Goal: Information Seeking & Learning: Learn about a topic

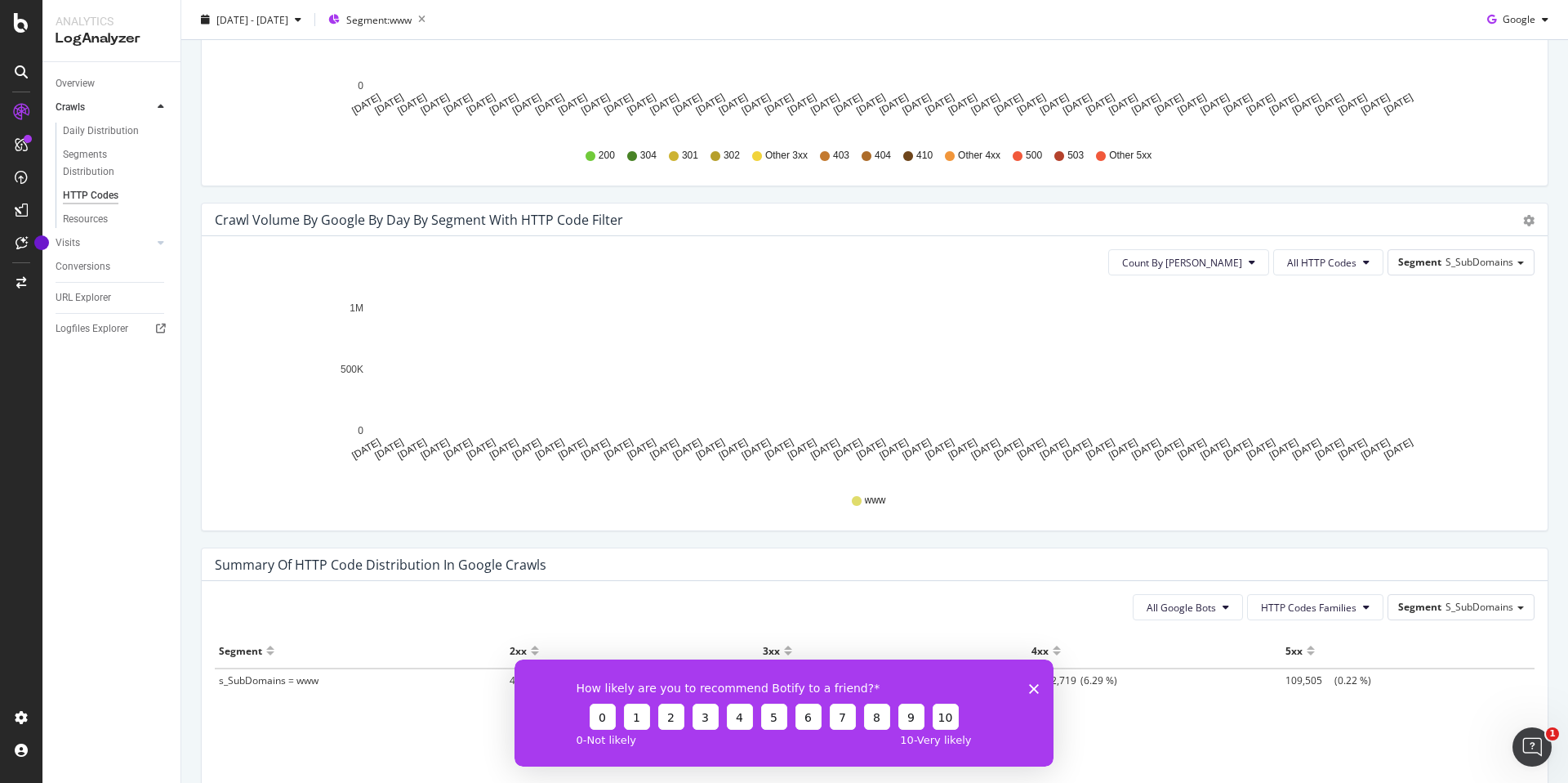
scroll to position [656, 0]
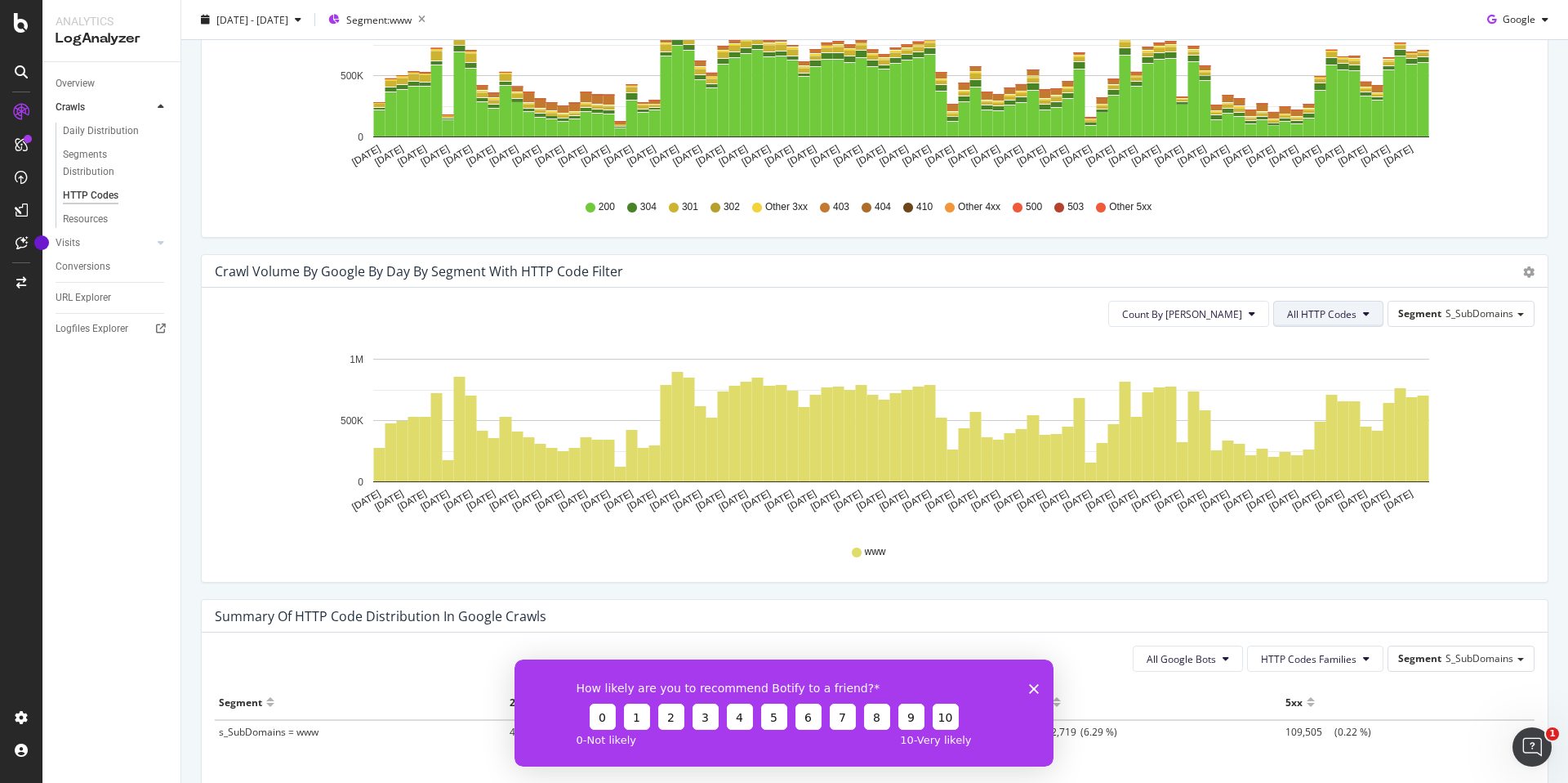
click at [1353, 319] on span "All HTTP Codes" at bounding box center [1321, 314] width 69 height 14
click at [1301, 509] on span "403" at bounding box center [1330, 512] width 83 height 14
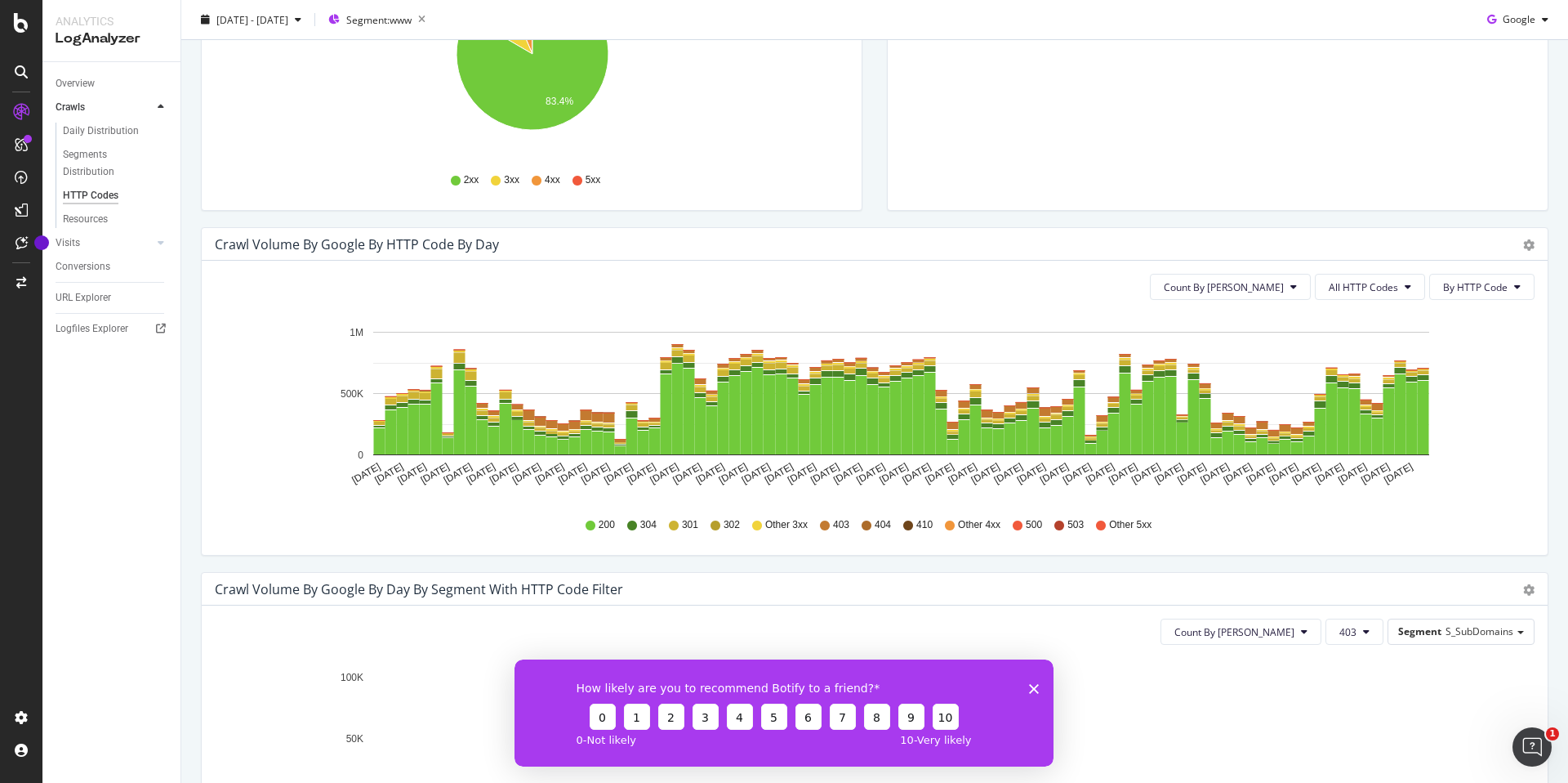
scroll to position [0, 0]
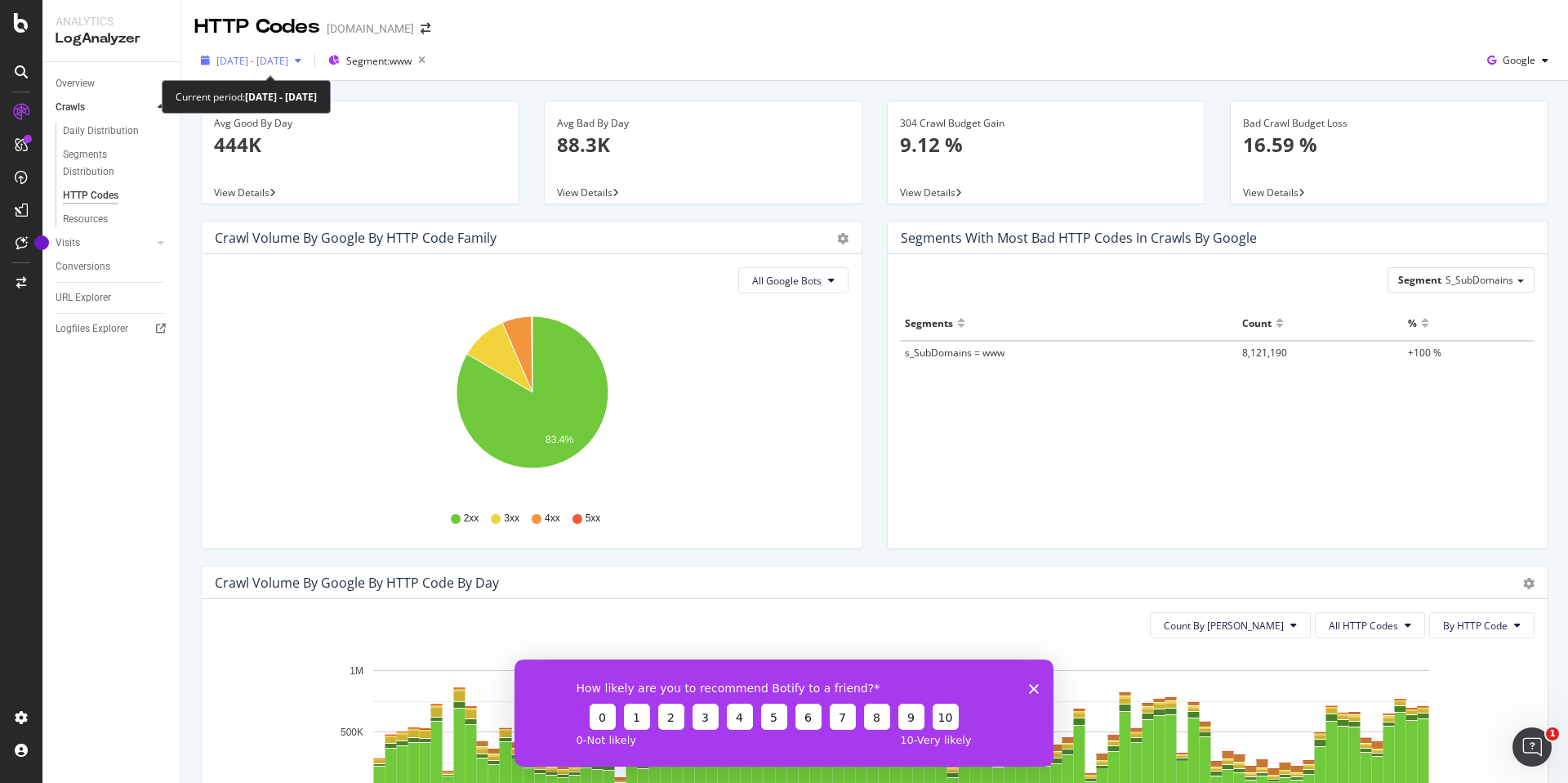
click at [308, 62] on div "button" at bounding box center [298, 61] width 20 height 9
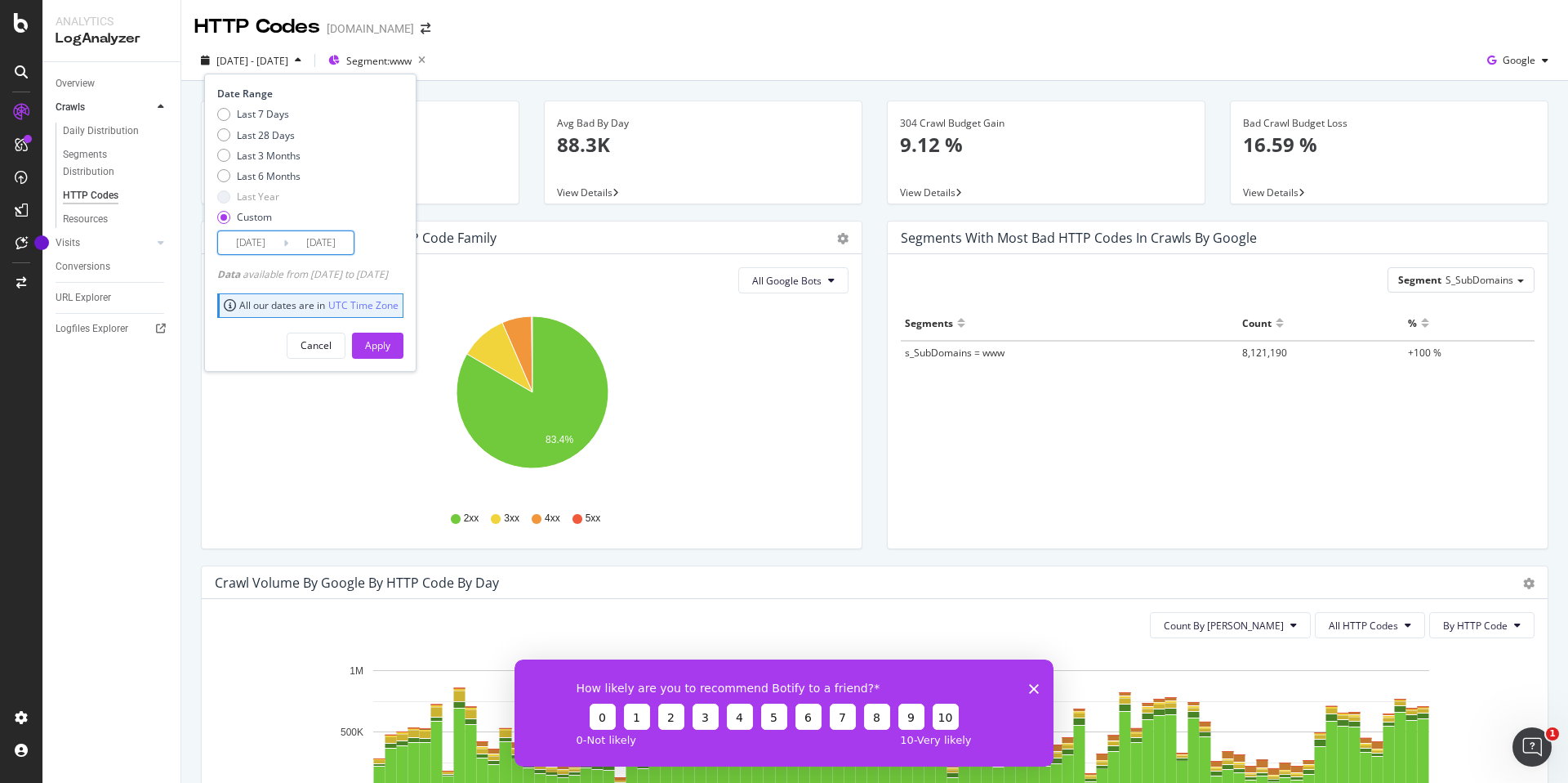
click at [335, 240] on input "[DATE]" at bounding box center [321, 243] width 65 height 23
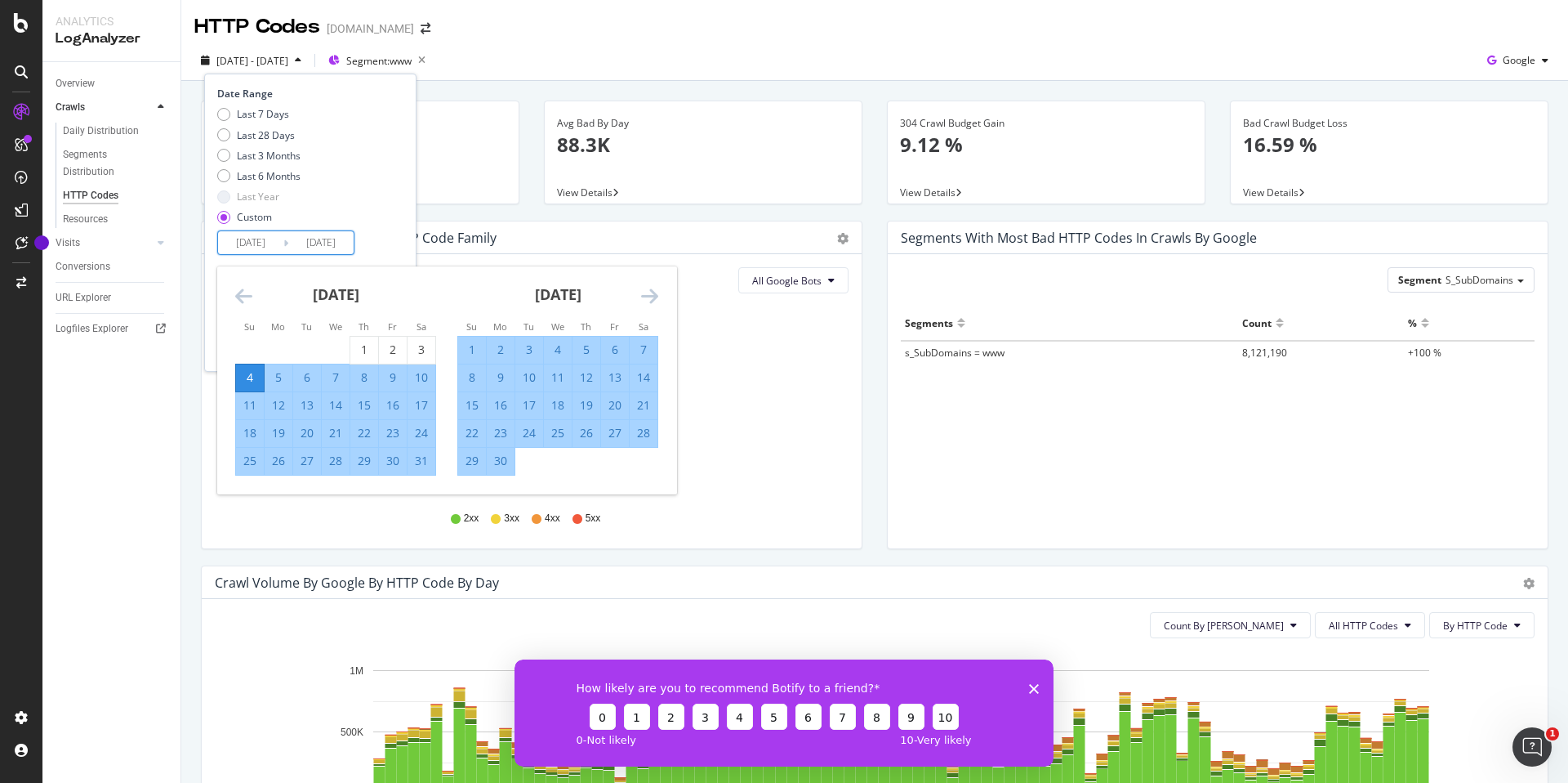
click at [648, 299] on icon "Move forward to switch to the next month." at bounding box center [650, 295] width 17 height 20
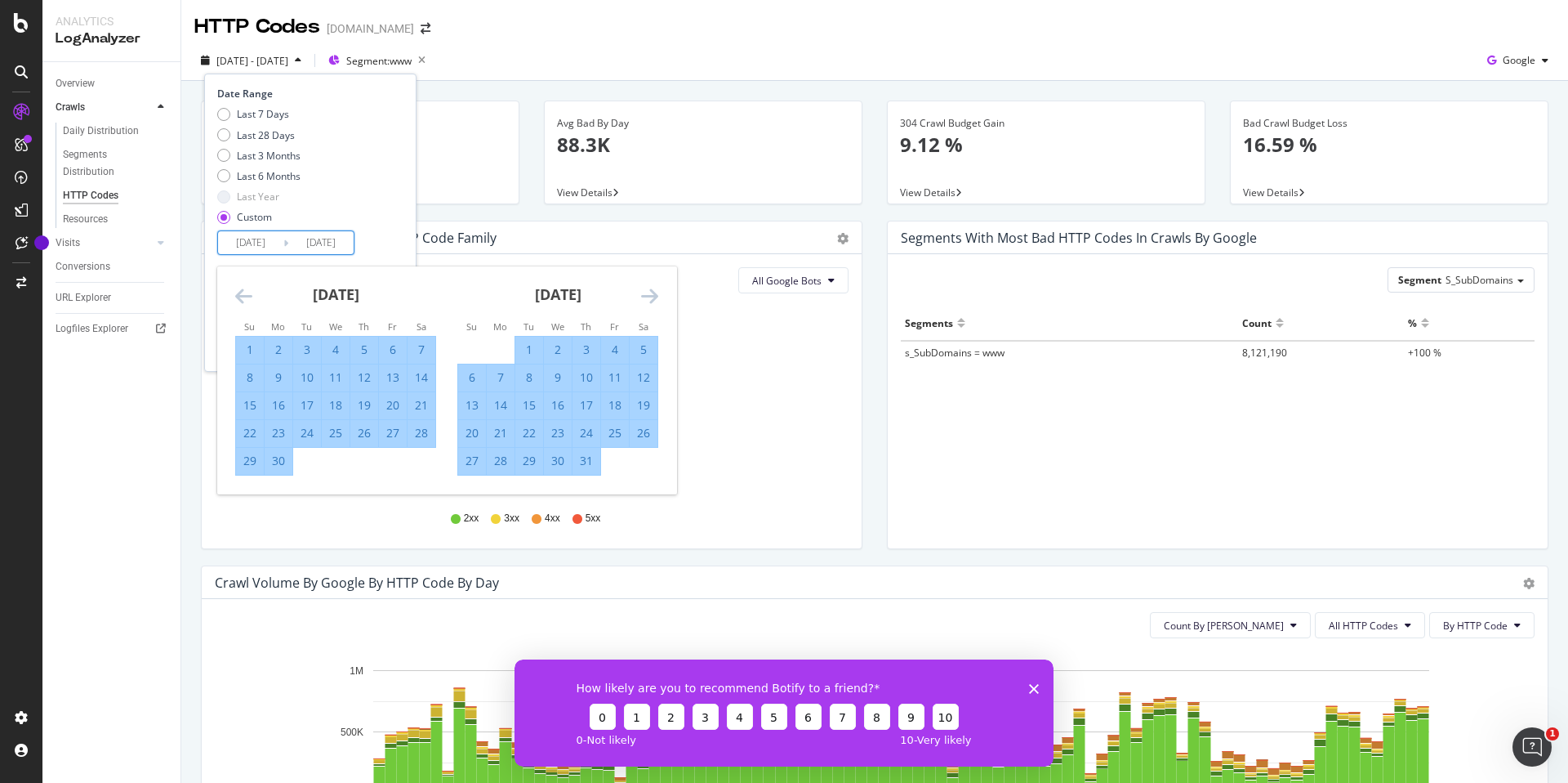
click at [648, 299] on icon "Move forward to switch to the next month." at bounding box center [650, 295] width 17 height 20
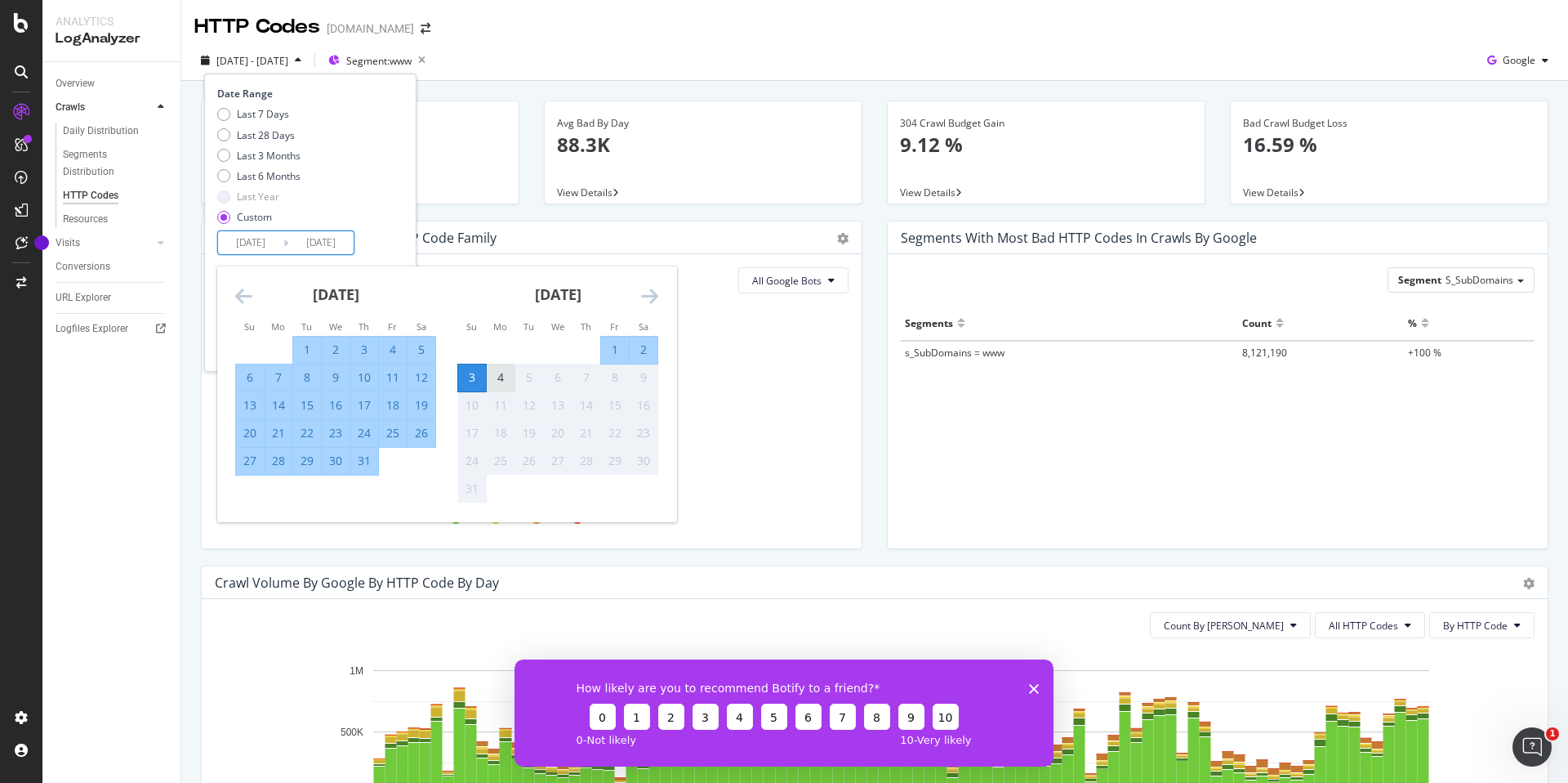
click at [492, 376] on div "4" at bounding box center [500, 377] width 28 height 16
type input "[DATE]"
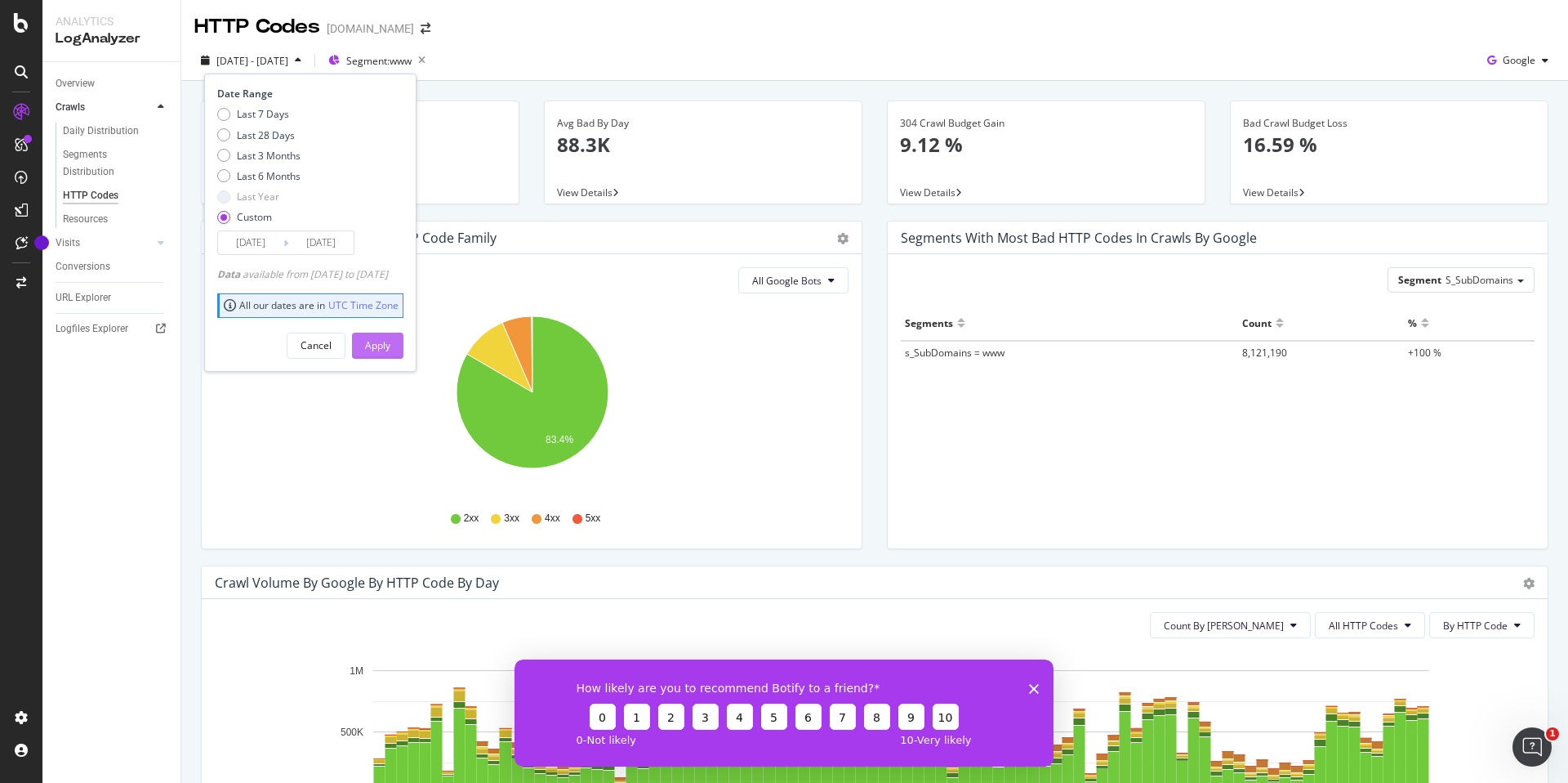
click at [391, 342] on div "Apply" at bounding box center [378, 345] width 26 height 14
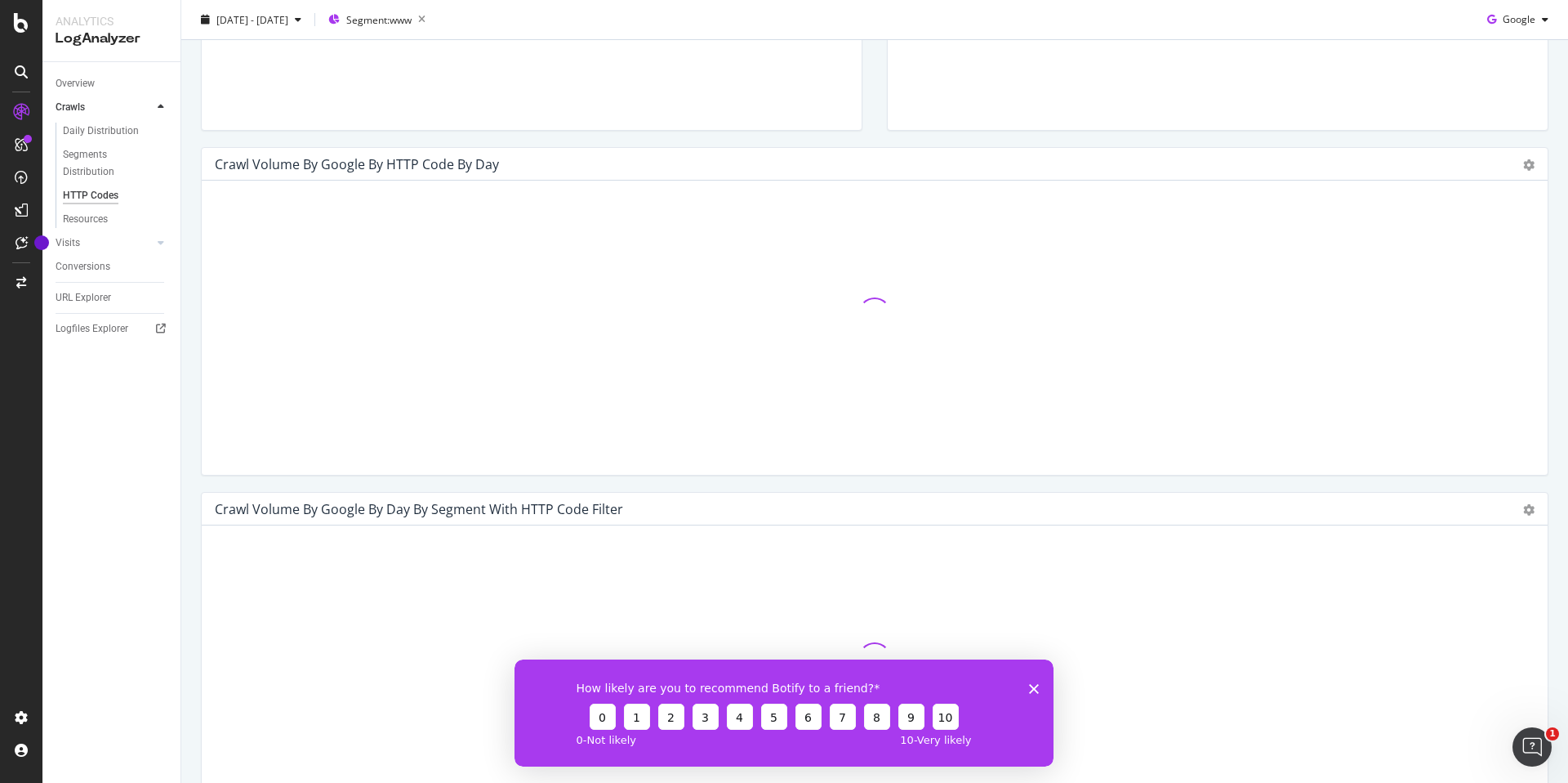
scroll to position [420, 0]
click at [606, 715] on button "0" at bounding box center [603, 716] width 27 height 27
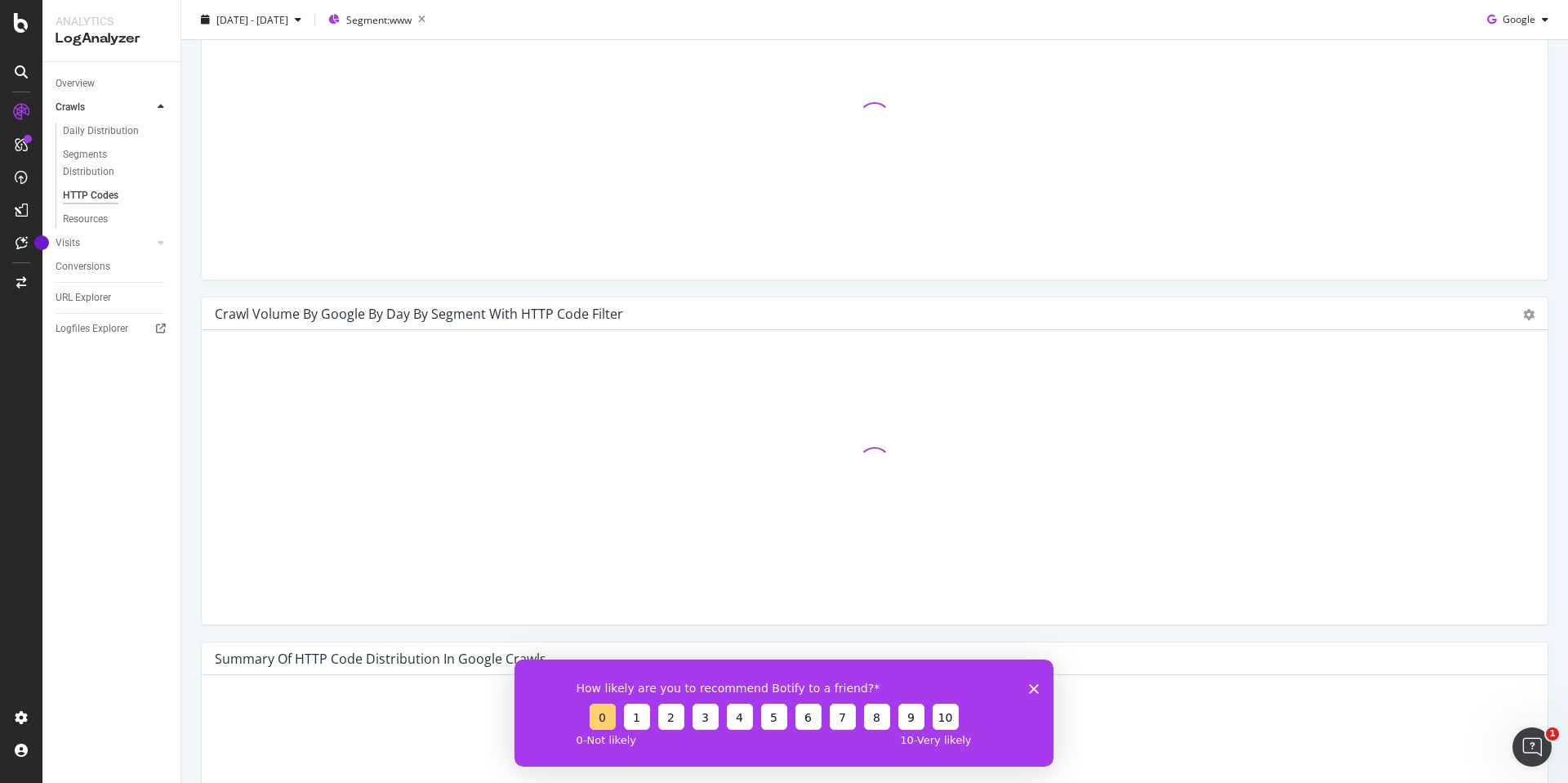
scroll to position [617, 0]
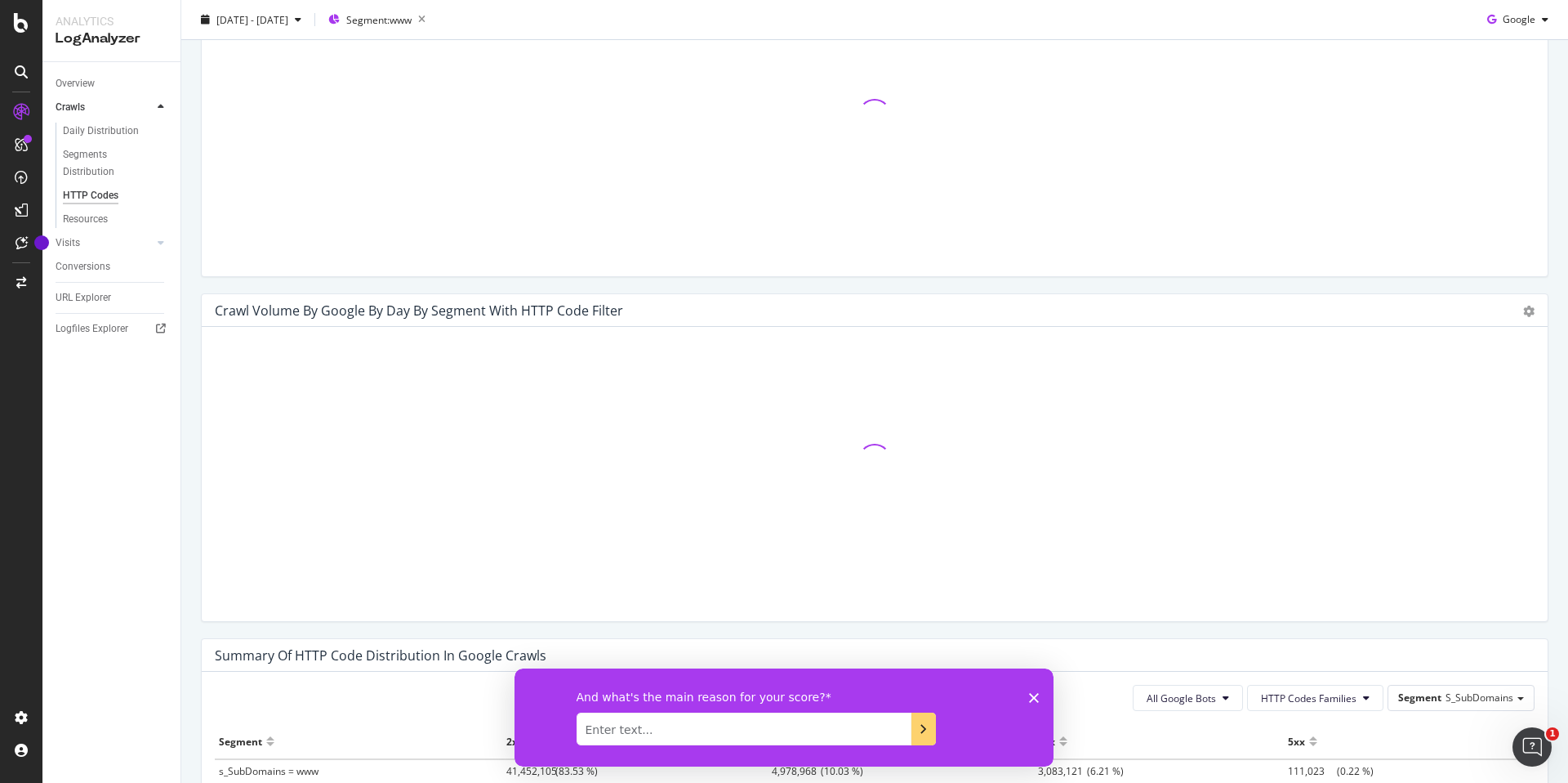
click at [979, 505] on div at bounding box center [874, 459] width 1319 height 240
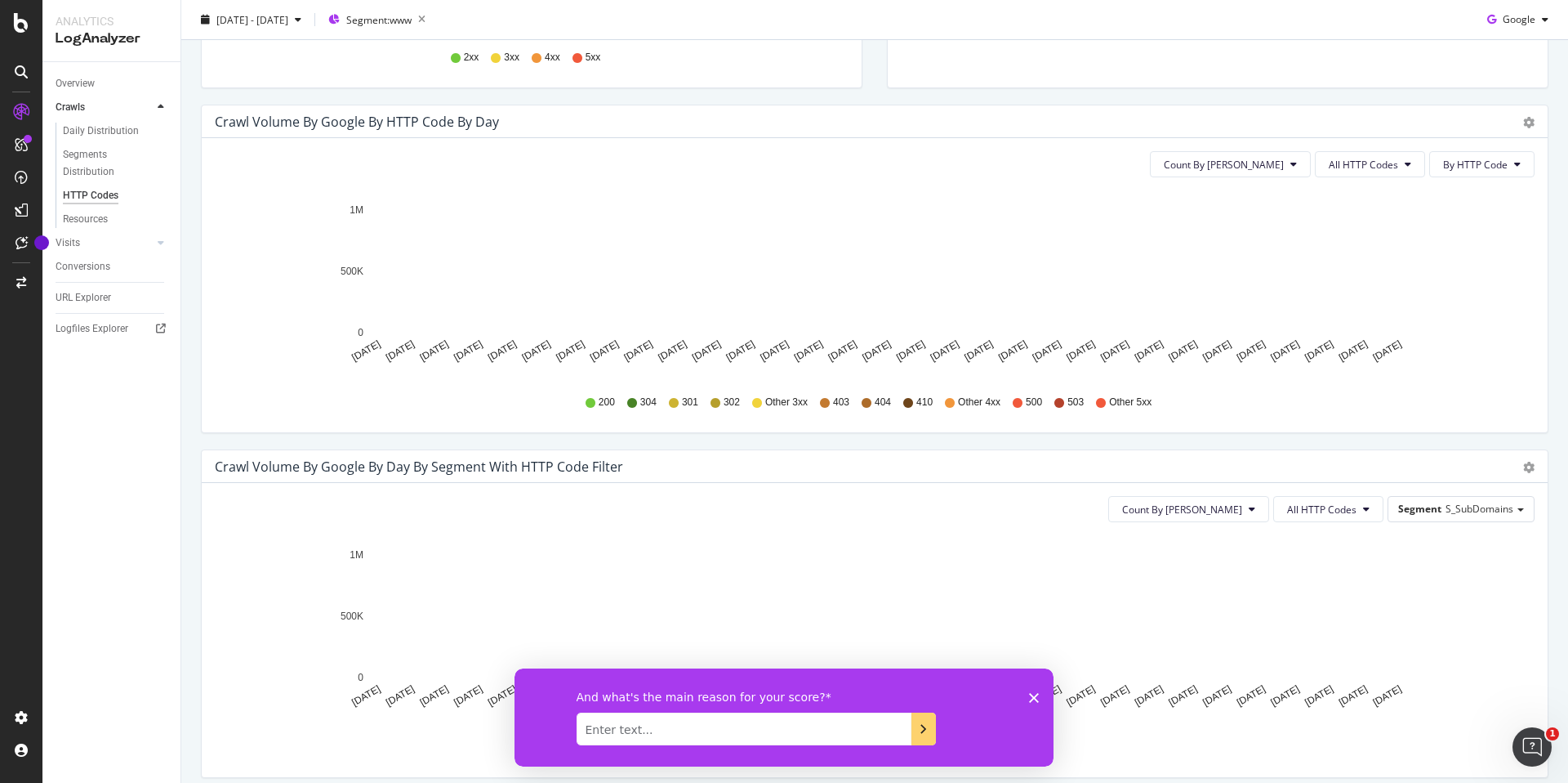
scroll to position [454, 0]
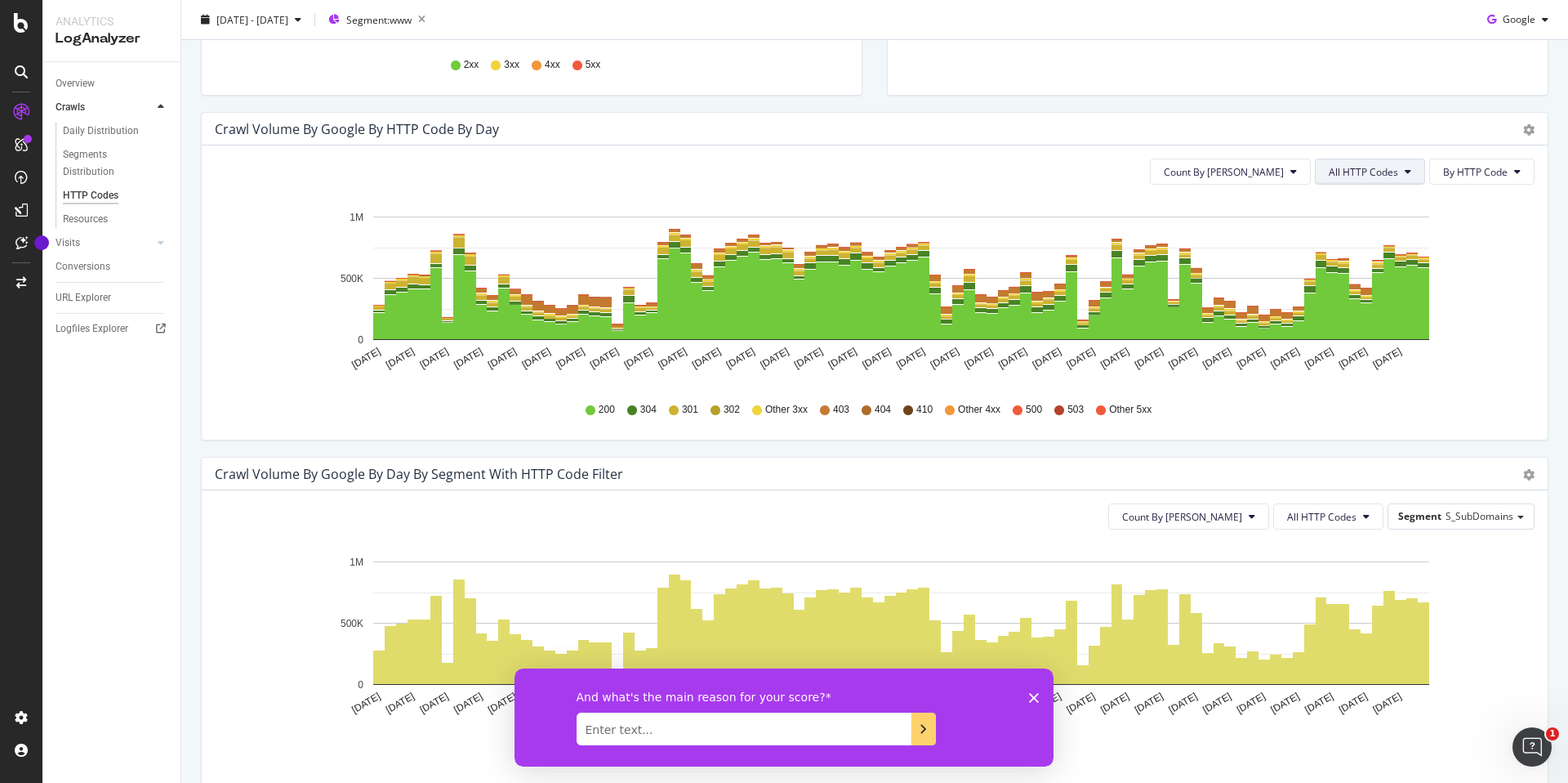
click at [1369, 173] on span "All HTTP Codes" at bounding box center [1363, 172] width 69 height 14
click at [1365, 322] on span "4xx family" at bounding box center [1372, 325] width 83 height 14
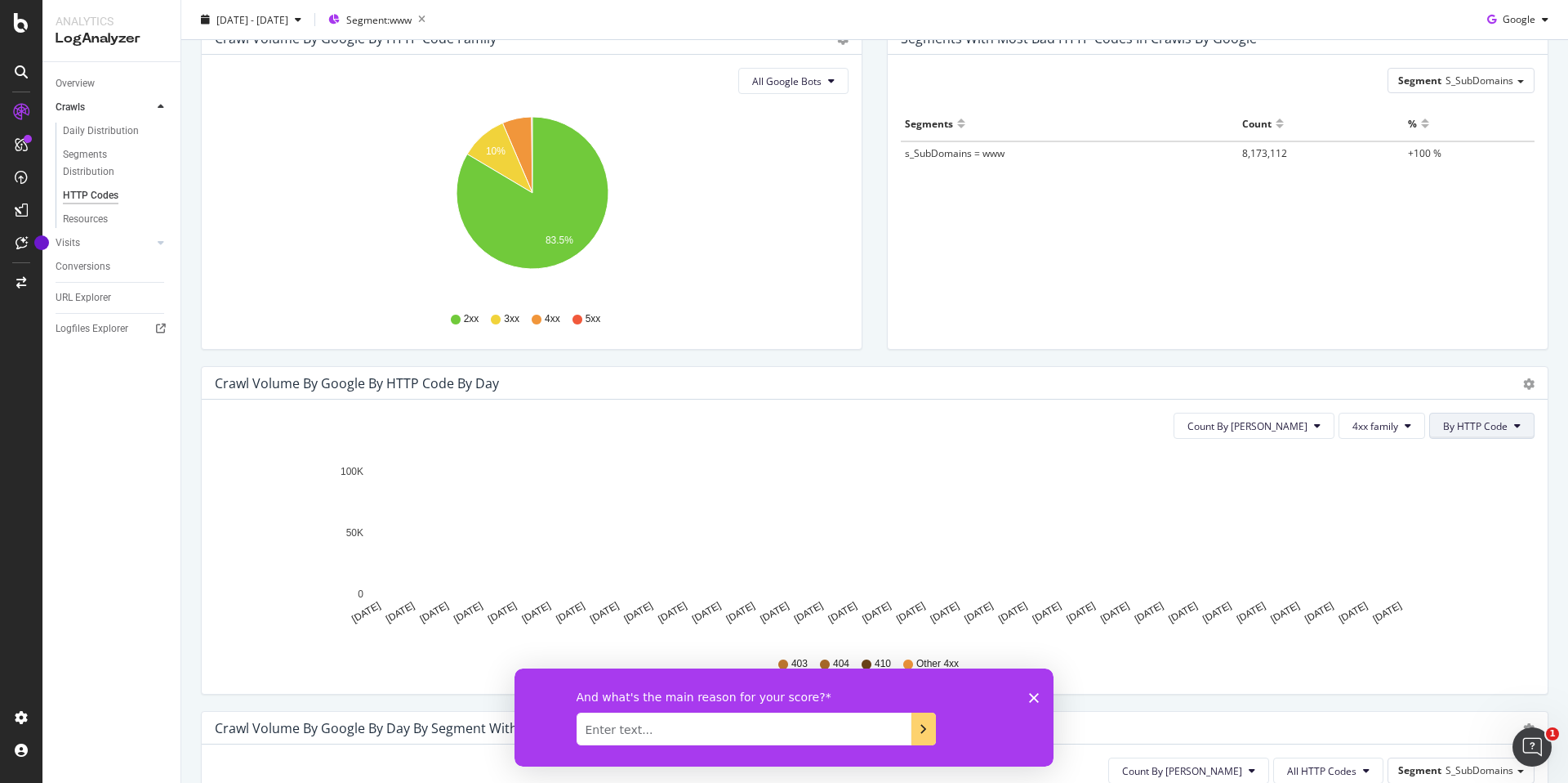
scroll to position [198, 0]
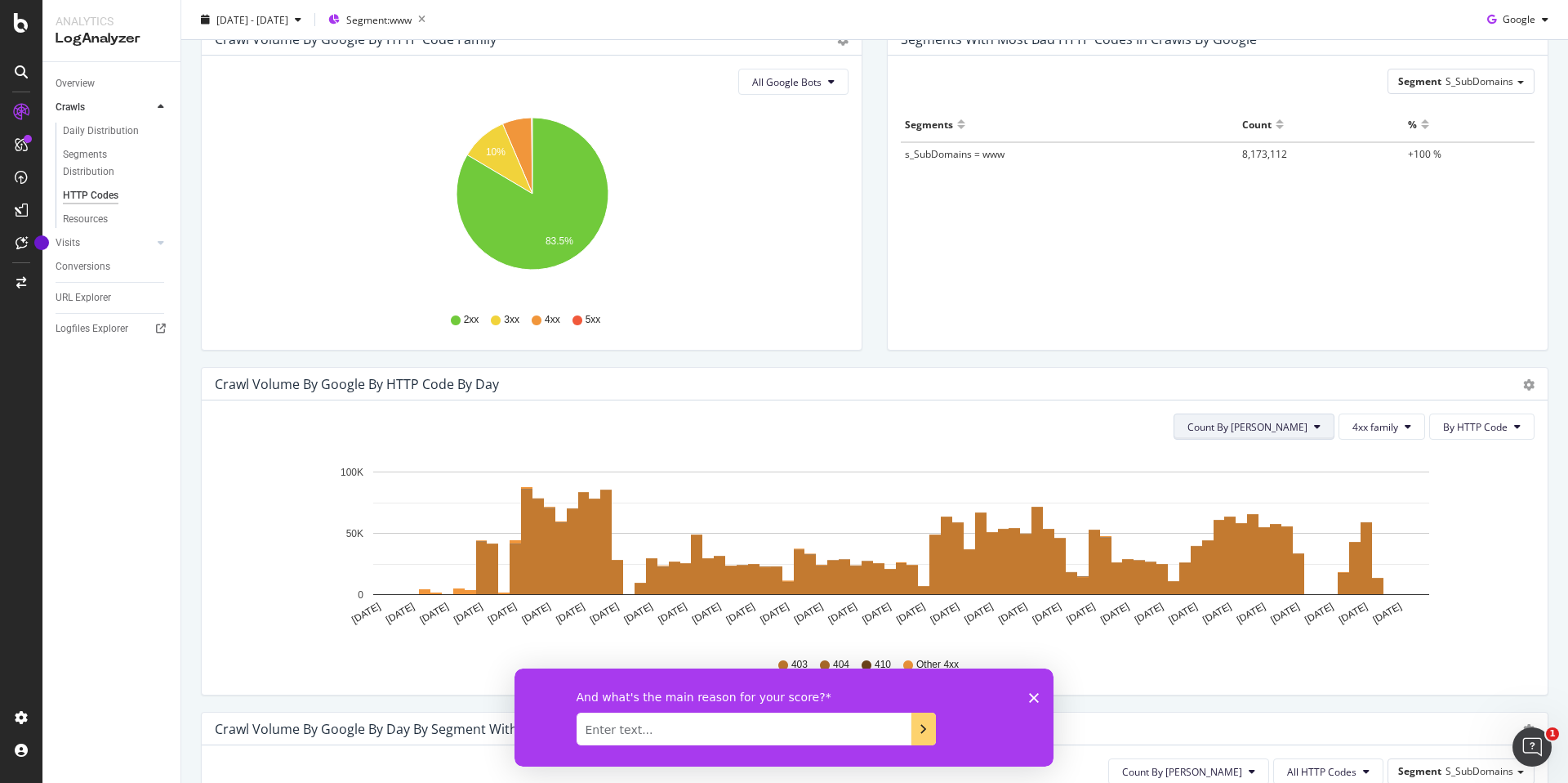
click at [1284, 428] on span "Count By [PERSON_NAME]" at bounding box center [1247, 427] width 120 height 14
click at [1480, 483] on icon "[DATE] [DATE] [DATE] [DATE] [DATE] [DATE] [DATE] [DATE] [DATE] [DATE] [DATE] [D…" at bounding box center [874, 548] width 1319 height 190
click at [1494, 434] on button "By HTTP Code" at bounding box center [1482, 427] width 105 height 27
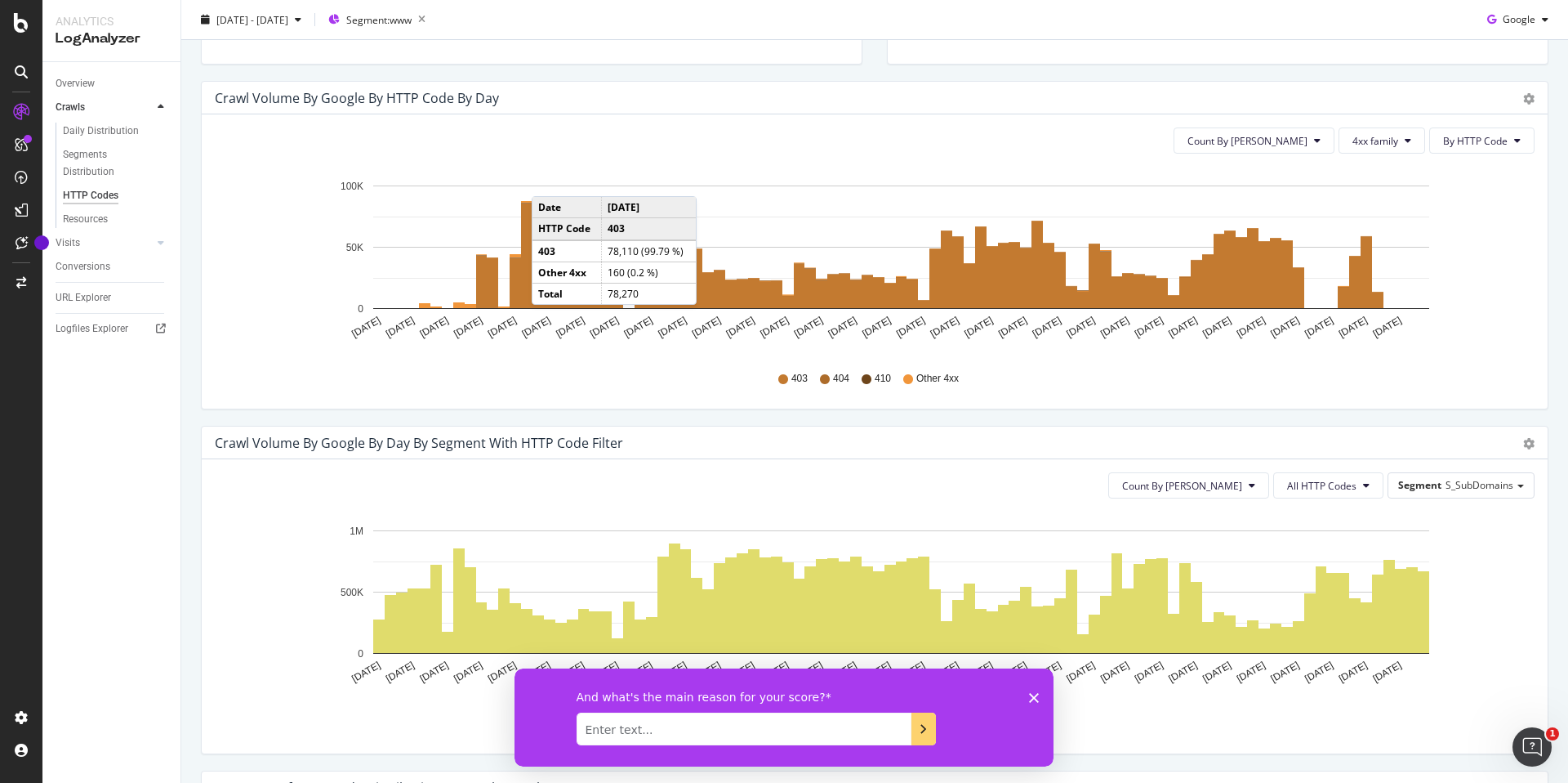
scroll to position [0, 0]
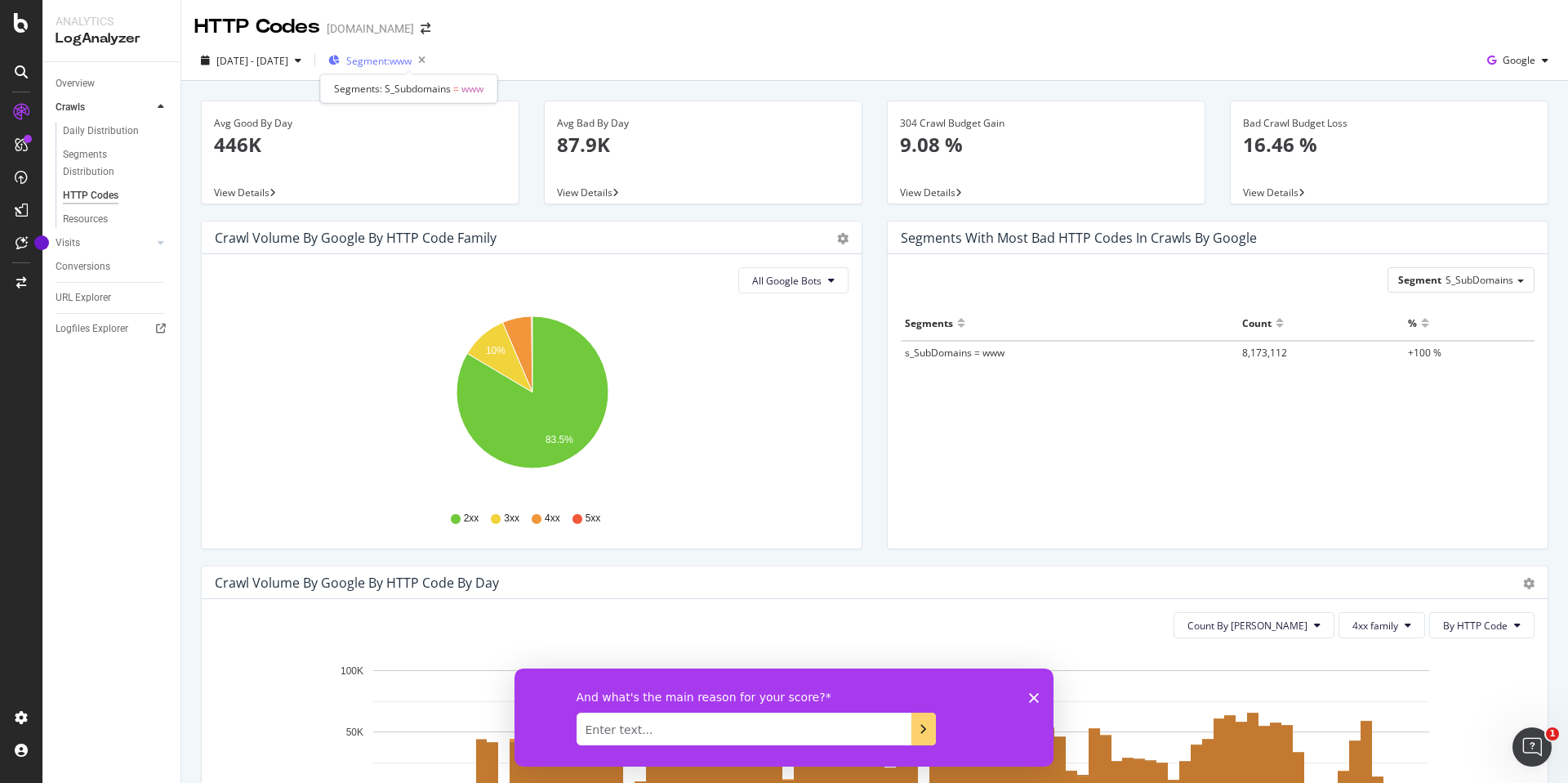
click at [400, 55] on span "Segment: www" at bounding box center [378, 61] width 65 height 14
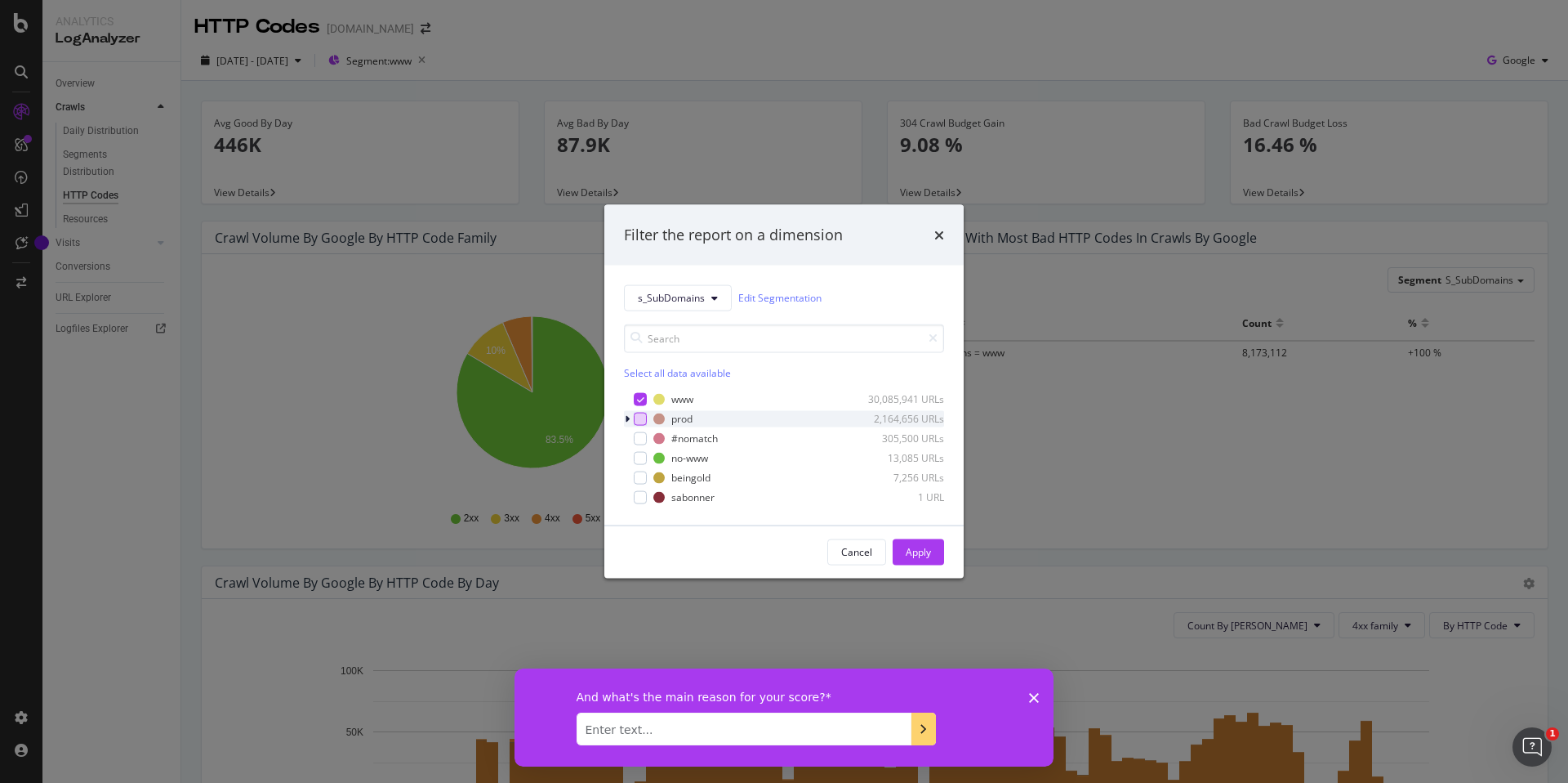
click at [634, 414] on div "modal" at bounding box center [640, 419] width 13 height 13
click at [631, 416] on div "modal" at bounding box center [629, 418] width 9 height 16
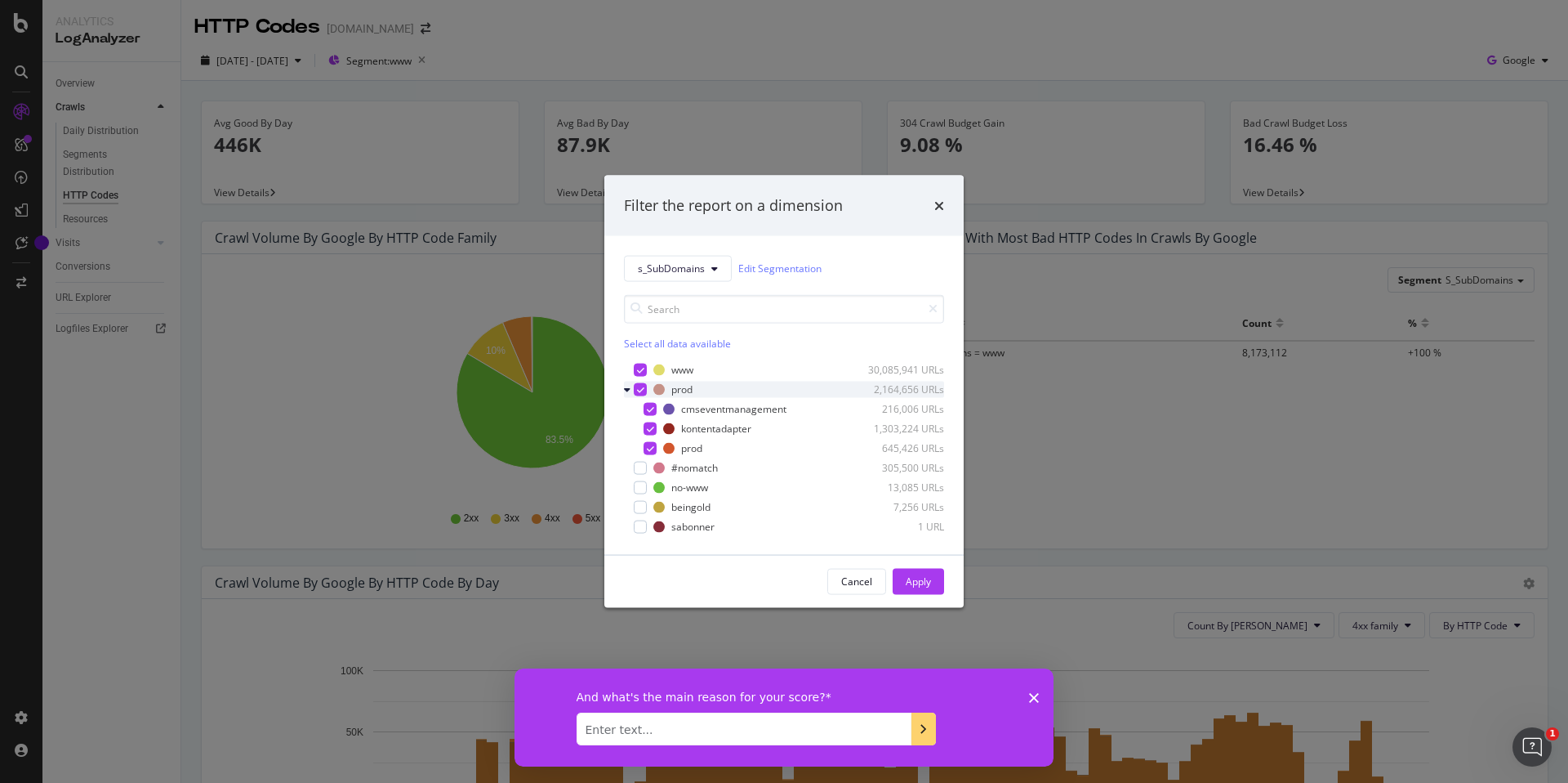
click at [637, 389] on icon "modal" at bounding box center [641, 389] width 8 height 9
click at [936, 203] on icon "times" at bounding box center [939, 205] width 9 height 13
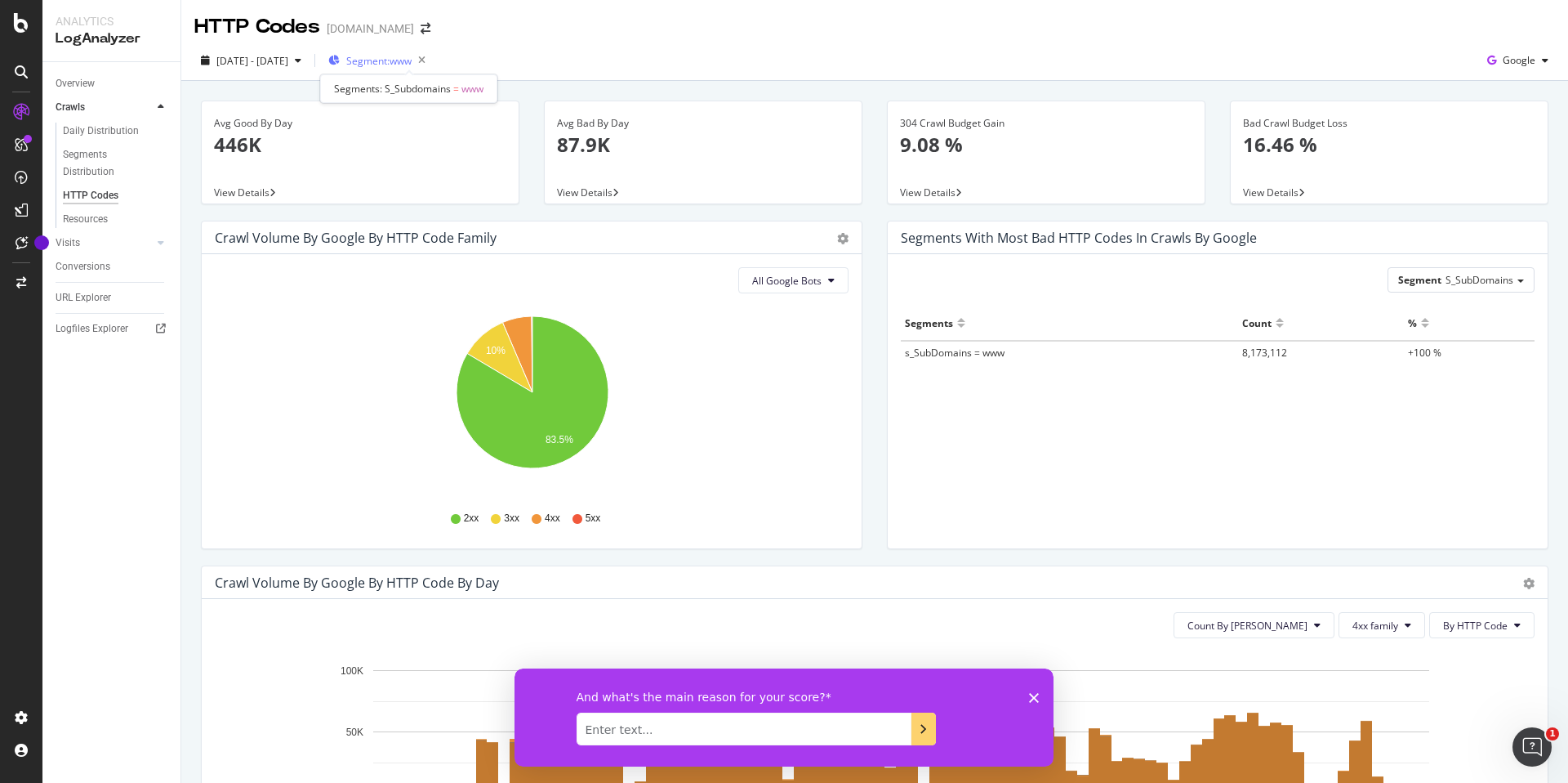
click at [412, 60] on span "Segment: www" at bounding box center [378, 61] width 65 height 14
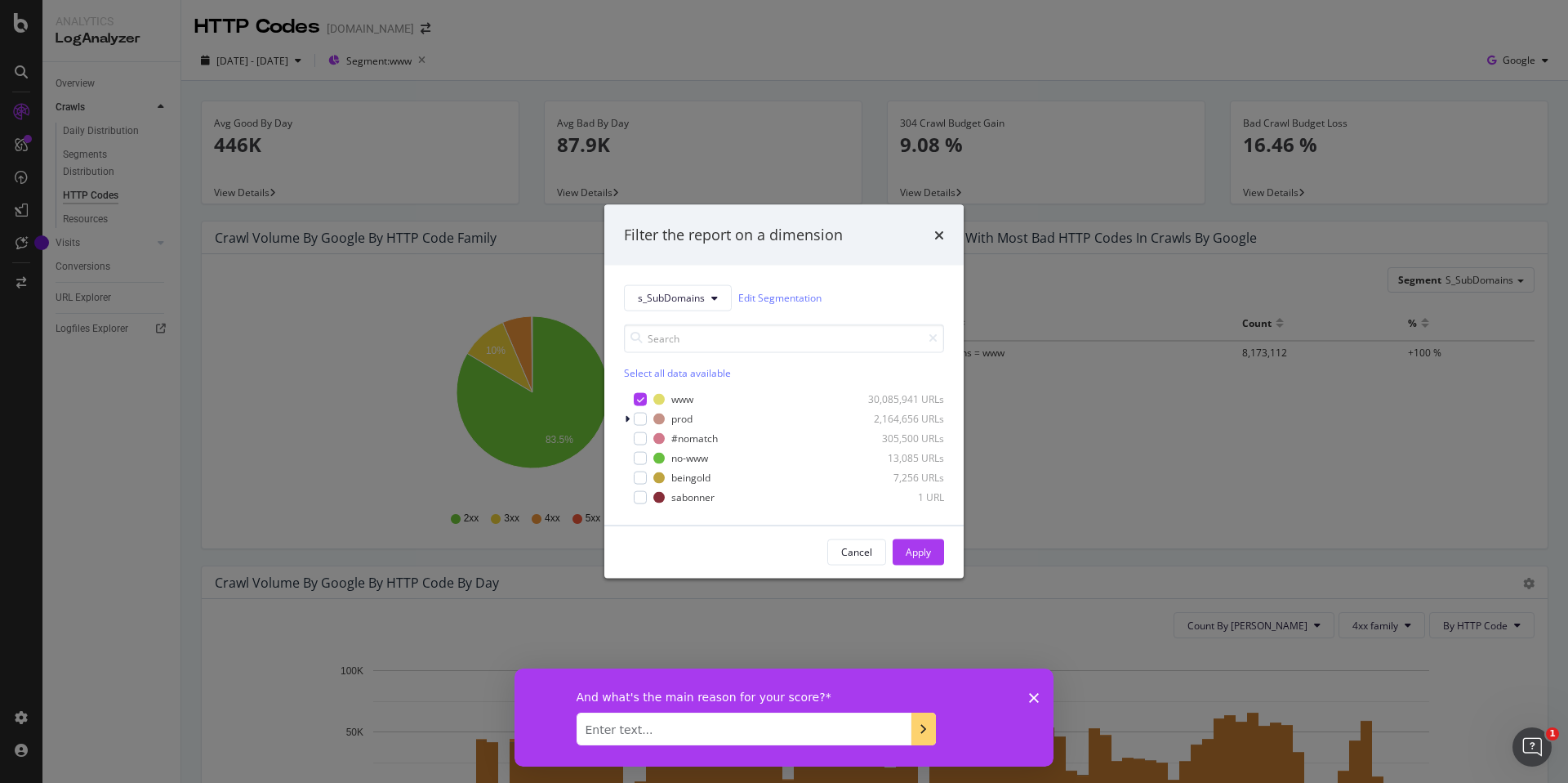
click at [935, 248] on div "Filter the report on a dimension" at bounding box center [784, 235] width 360 height 61
click at [937, 237] on icon "times" at bounding box center [939, 234] width 9 height 13
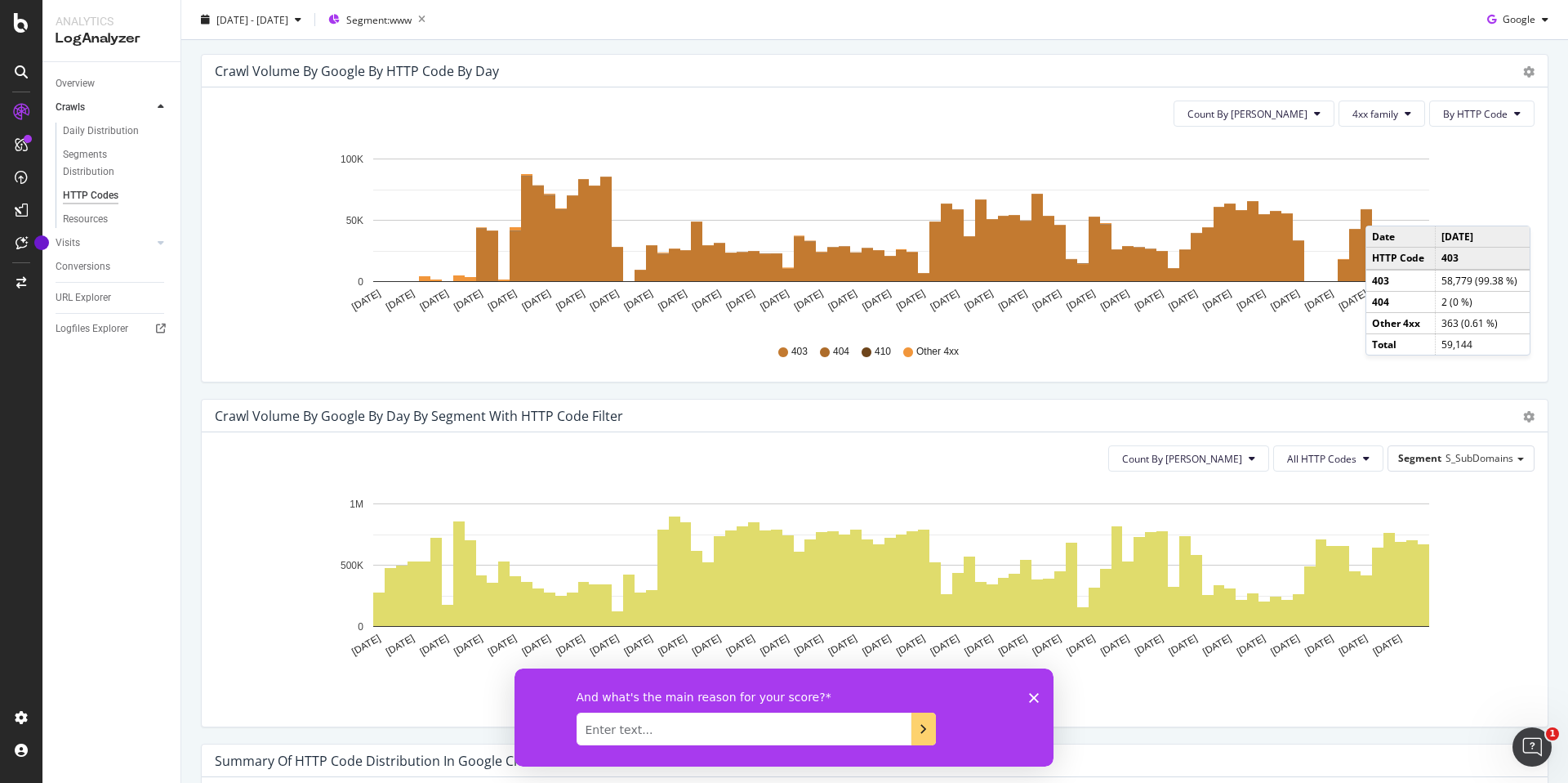
scroll to position [509, 0]
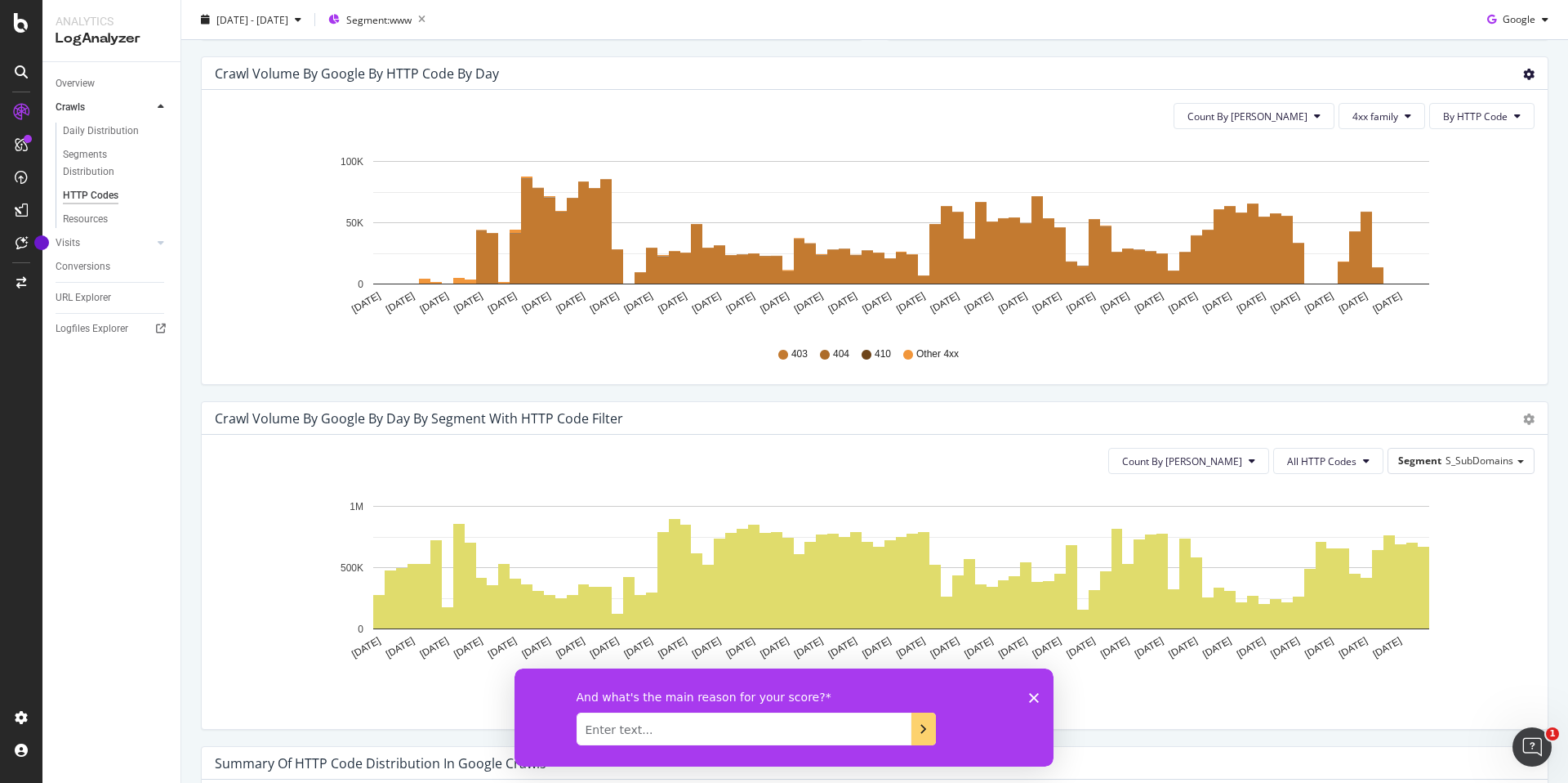
click at [1242, 105] on button "Count By [PERSON_NAME]" at bounding box center [1254, 116] width 161 height 27
click at [1512, 262] on icon "[DATE] [DATE] [DATE] [DATE] [DATE] [DATE] [DATE] [DATE] [DATE] [DATE] [DATE] [D…" at bounding box center [874, 237] width 1319 height 190
click at [1235, 245] on rect "A chart." at bounding box center [1242, 249] width 14 height 73
